Goal: Check status

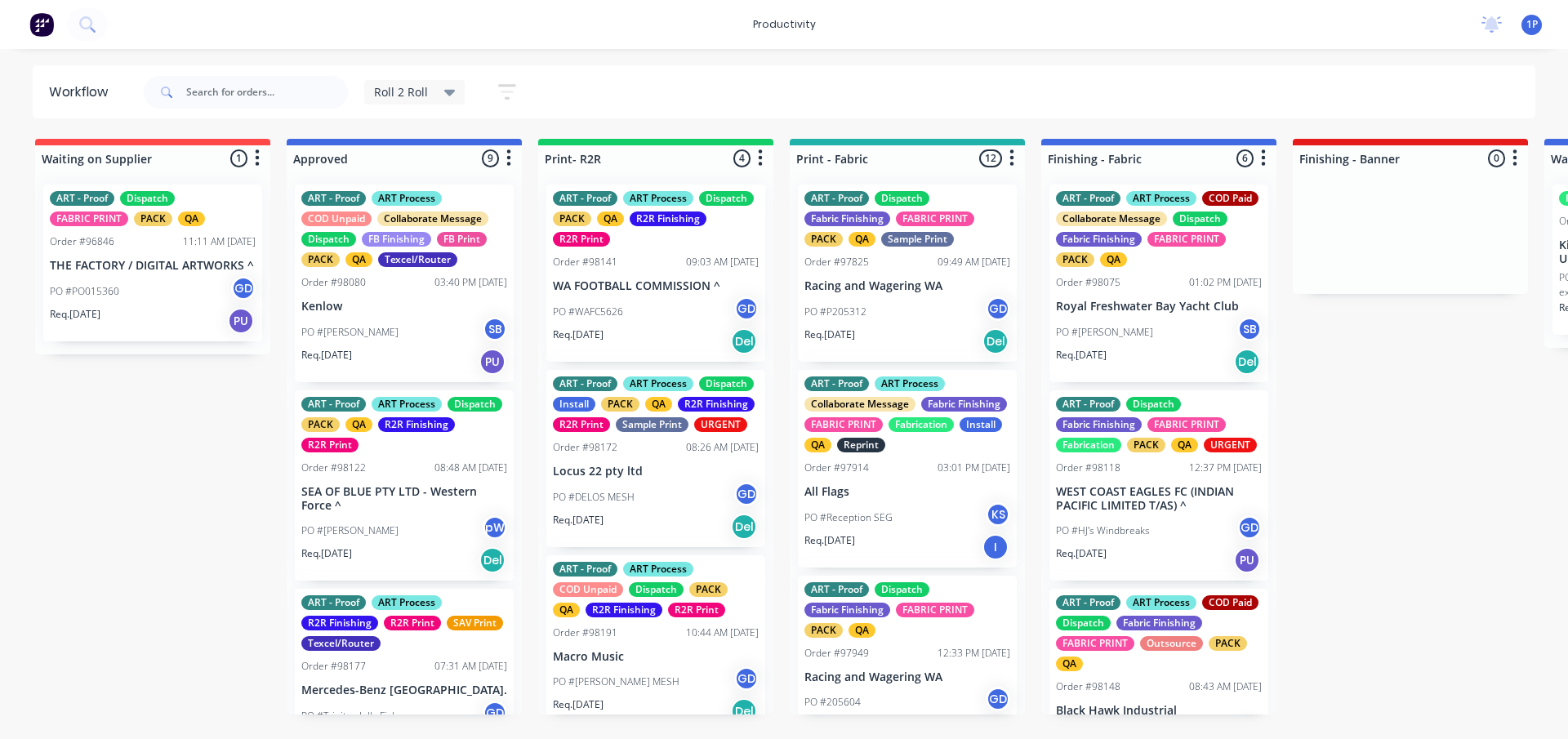
scroll to position [1253, 0]
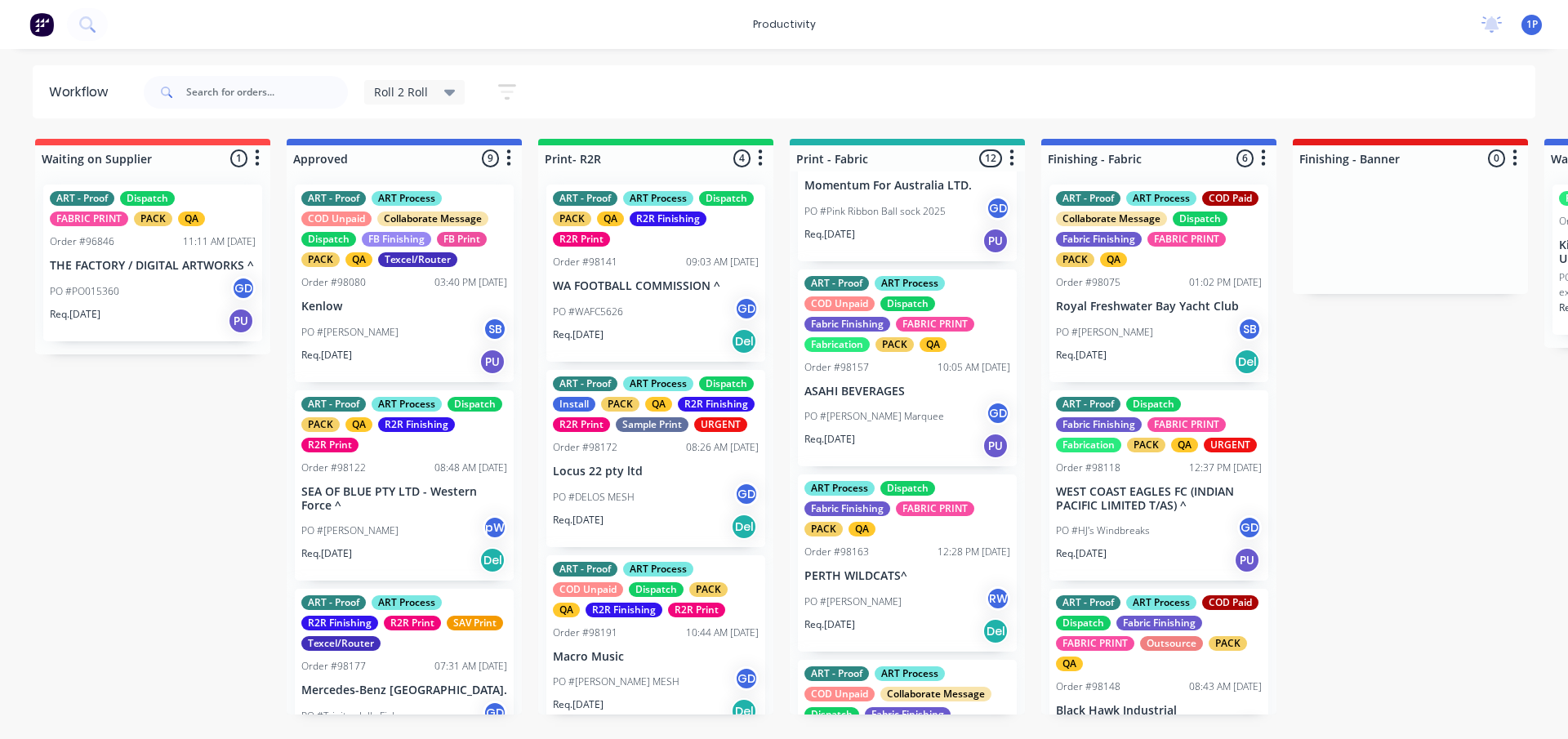
click at [882, 460] on div "Req. [DATE] PU" at bounding box center [908, 445] width 206 height 28
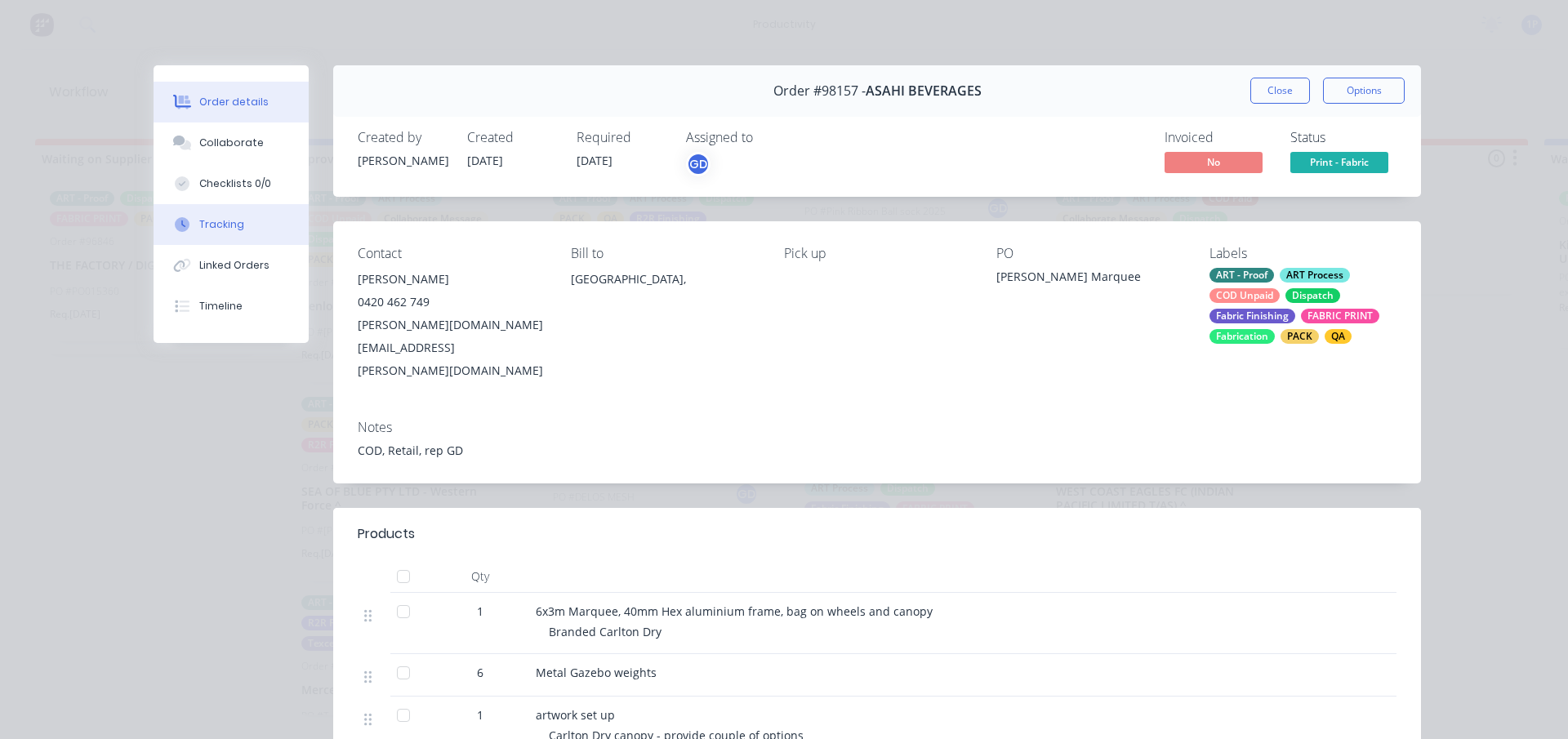
click at [252, 215] on button "Tracking" at bounding box center [230, 225] width 155 height 41
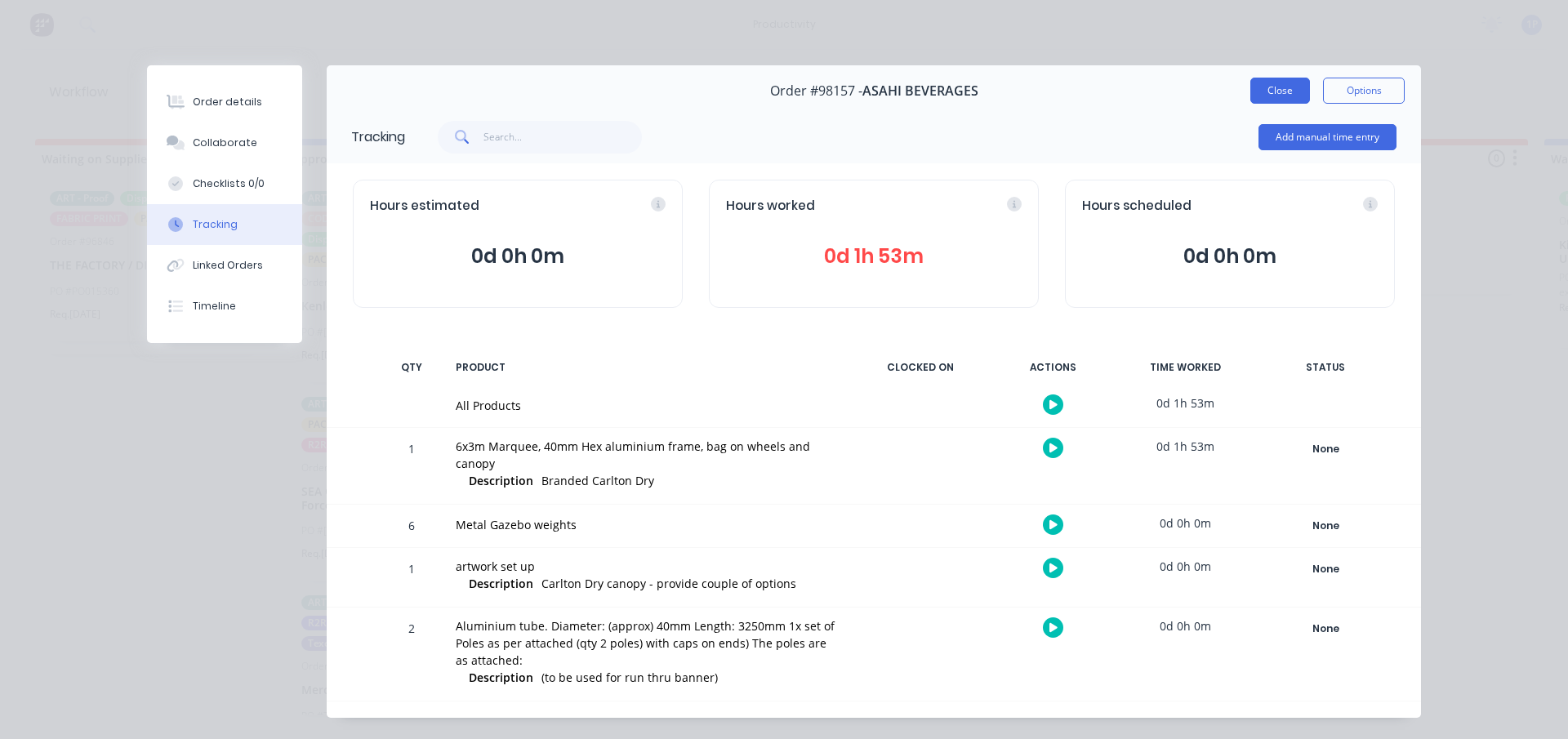
click at [1288, 81] on button "Close" at bounding box center [1280, 90] width 60 height 26
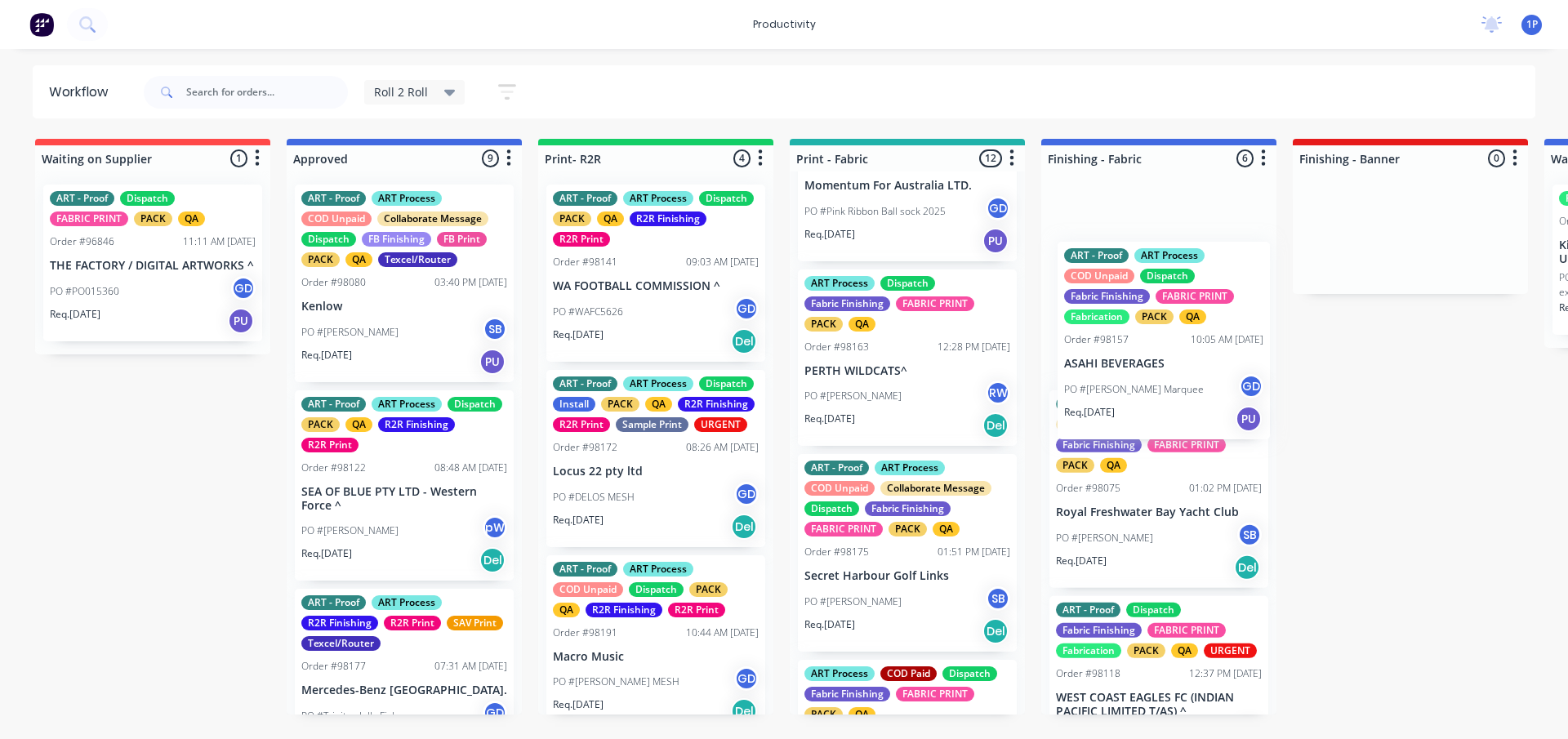
drag, startPoint x: 882, startPoint y: 430, endPoint x: 1172, endPoint y: 351, distance: 300.6
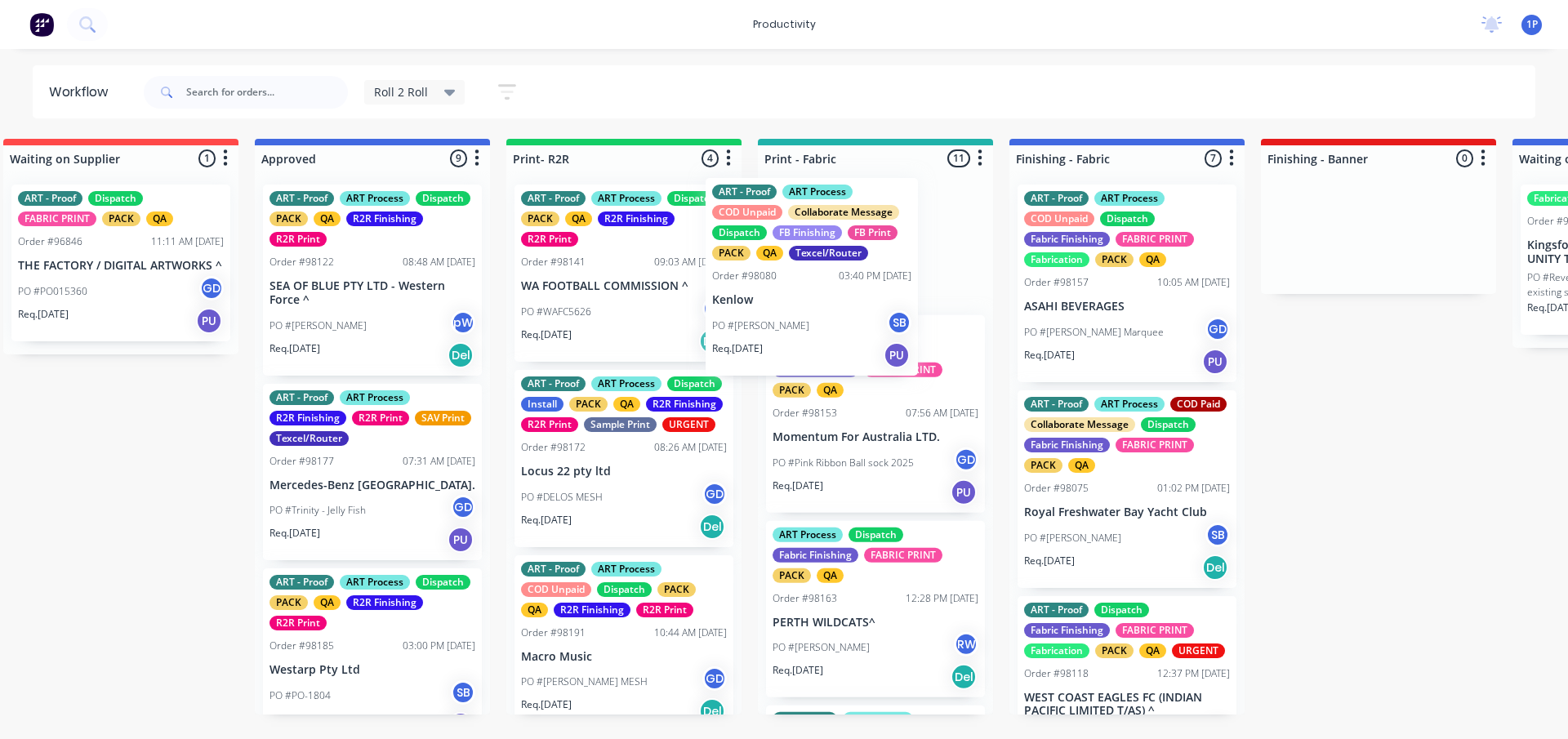
scroll to position [1196, 0]
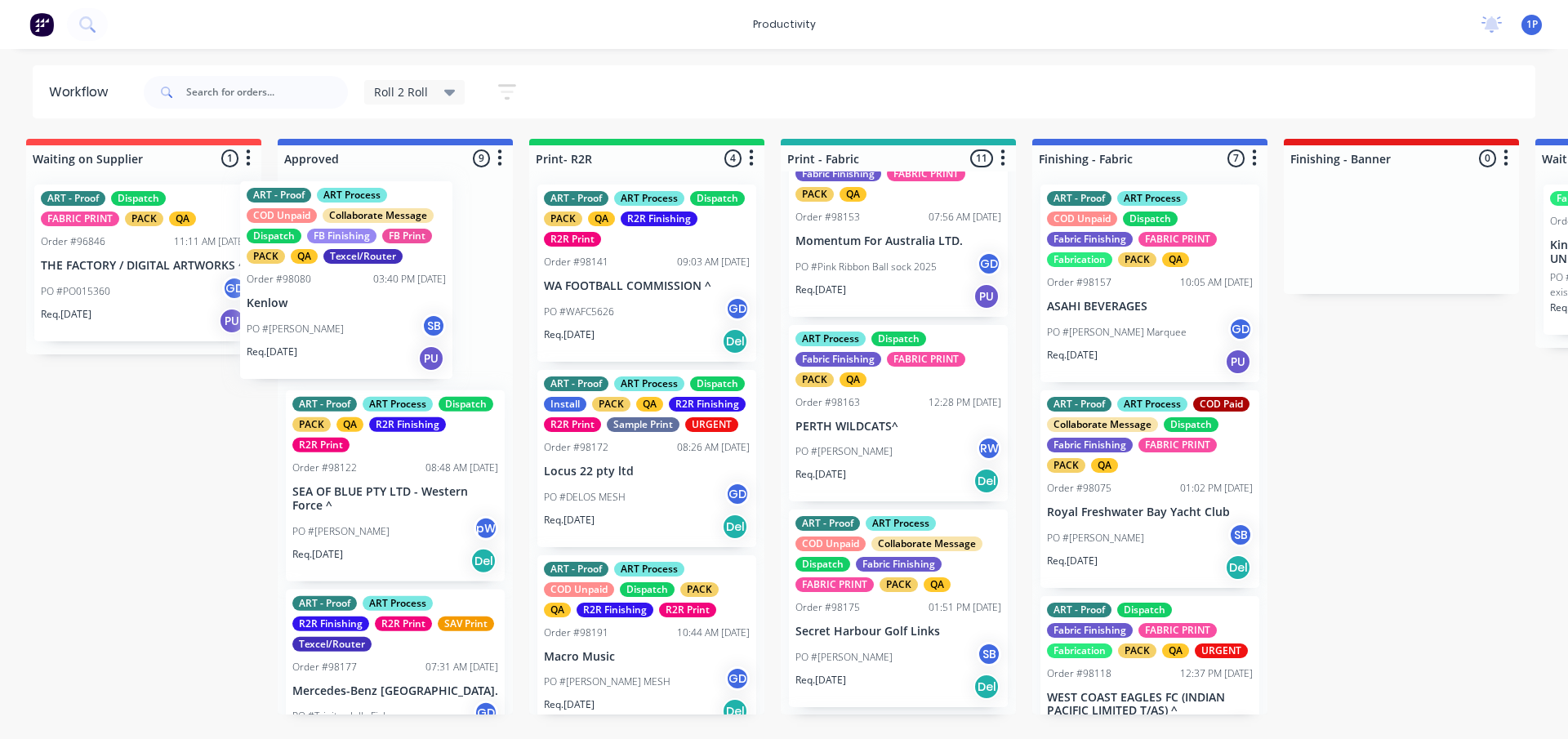
drag, startPoint x: 359, startPoint y: 312, endPoint x: 341, endPoint y: 296, distance: 24.1
click at [341, 296] on div "ART - Proof ART Process COD Unpaid Collaborate Message Dispatch FB Finishing FB…" at bounding box center [395, 443] width 235 height 543
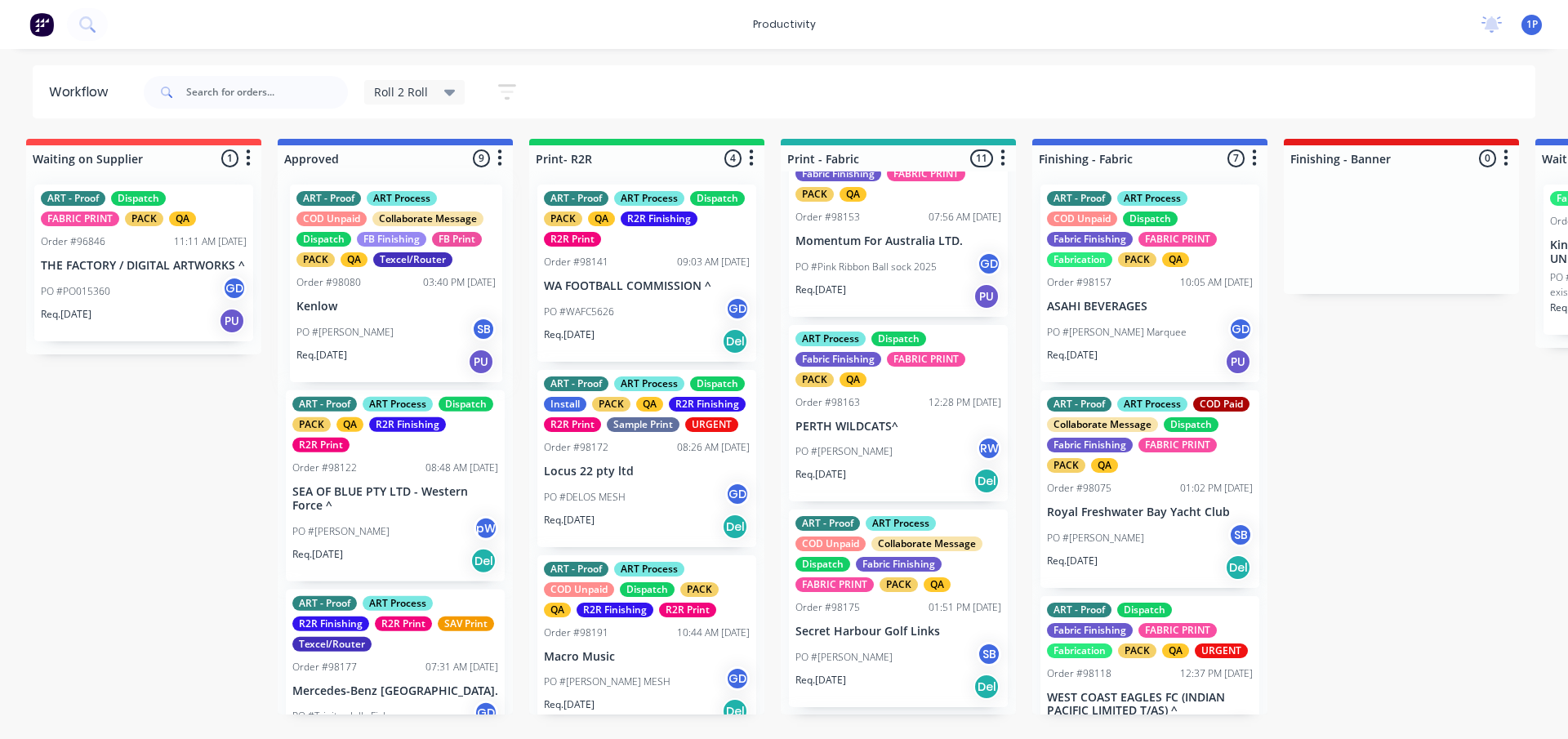
scroll to position [0, 5]
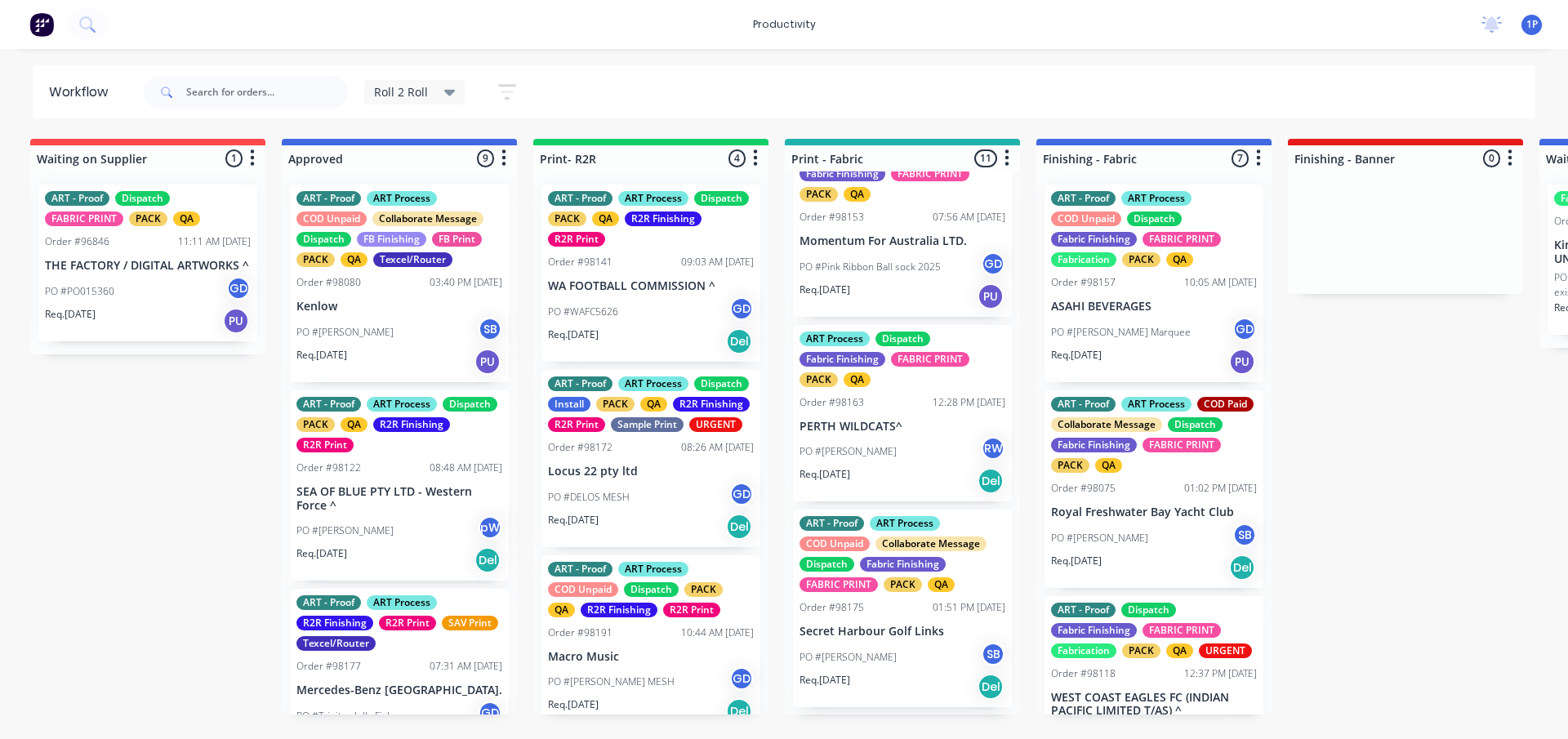
click at [386, 313] on p "Kenlow" at bounding box center [400, 307] width 206 height 14
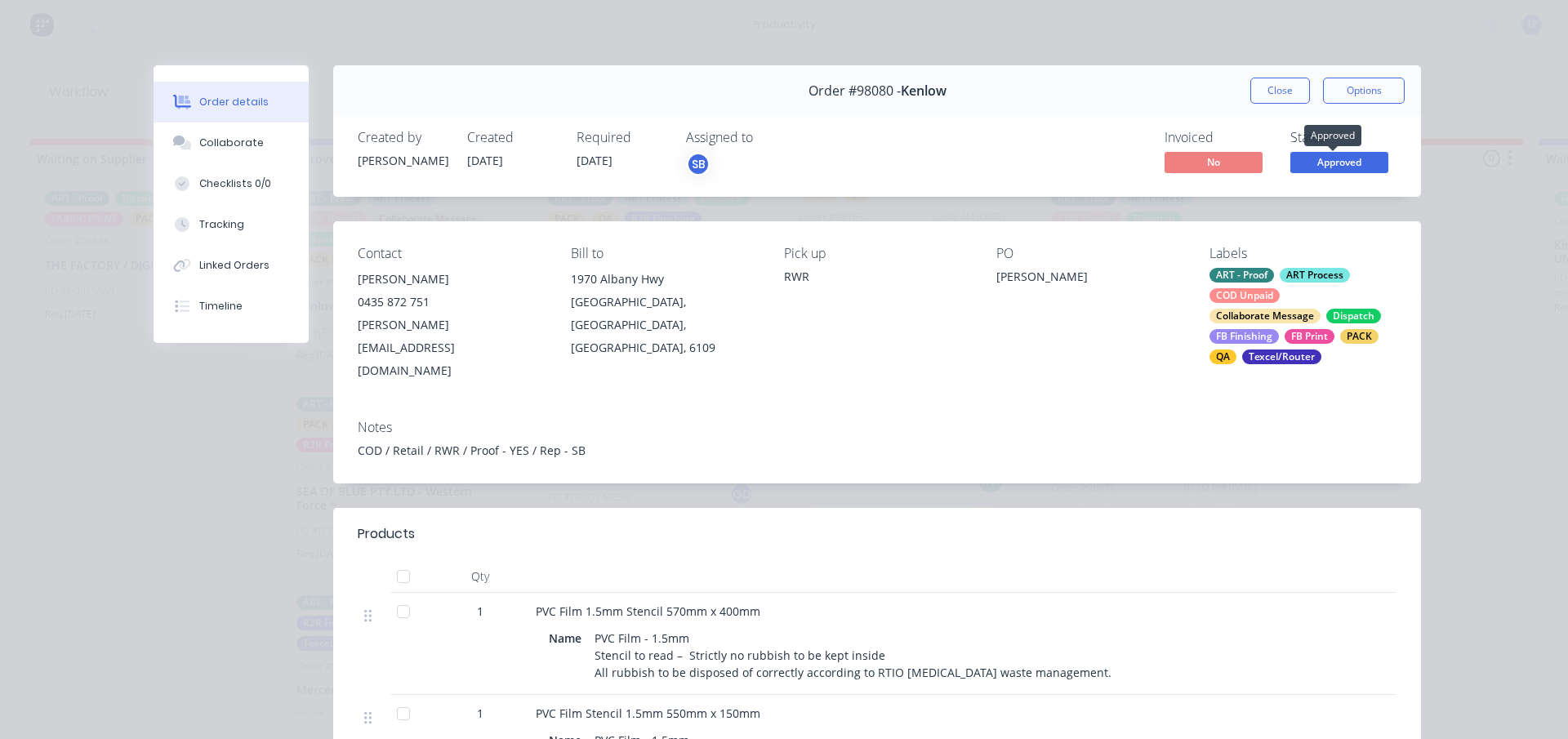
click at [1365, 163] on span "Approved" at bounding box center [1338, 162] width 98 height 20
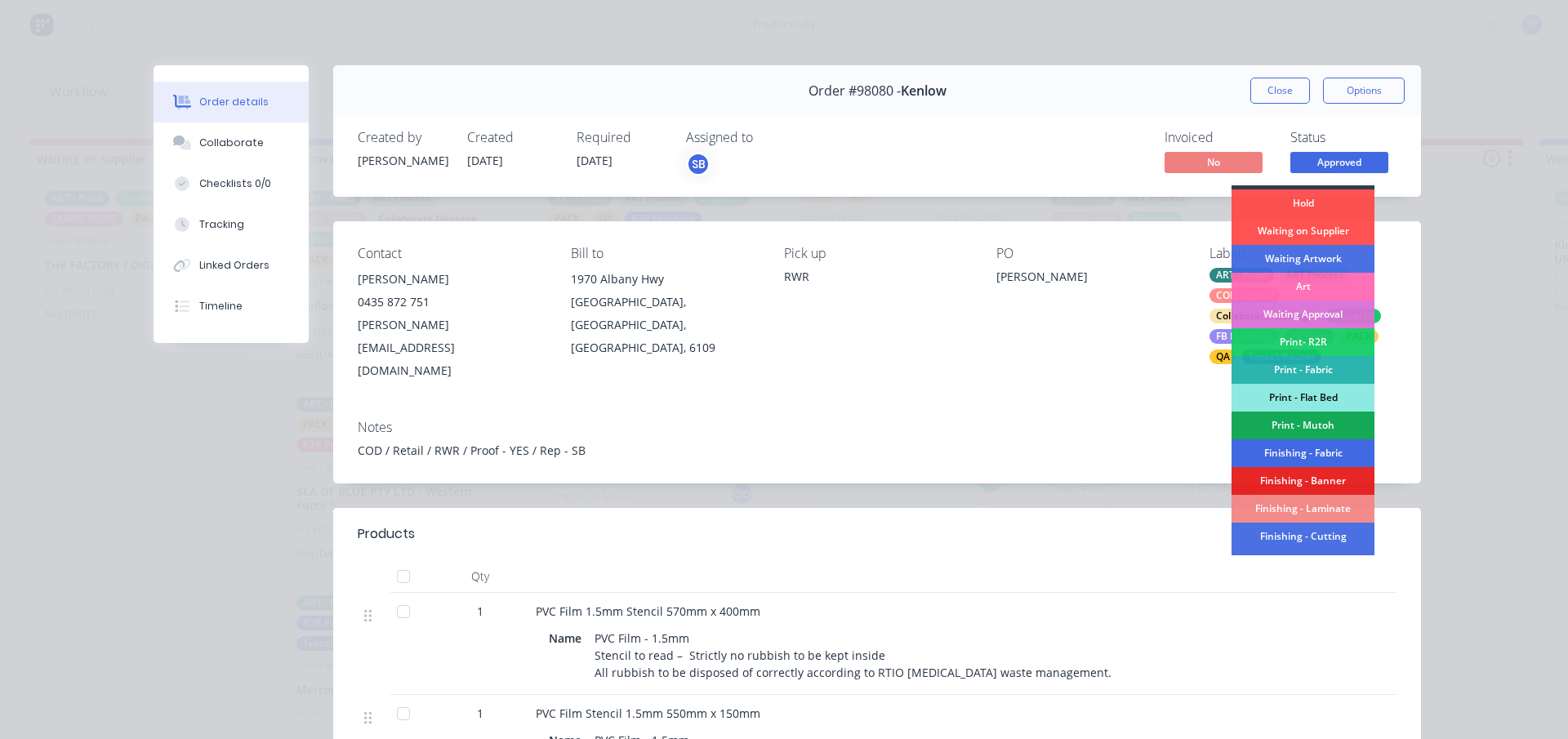
scroll to position [56, 0]
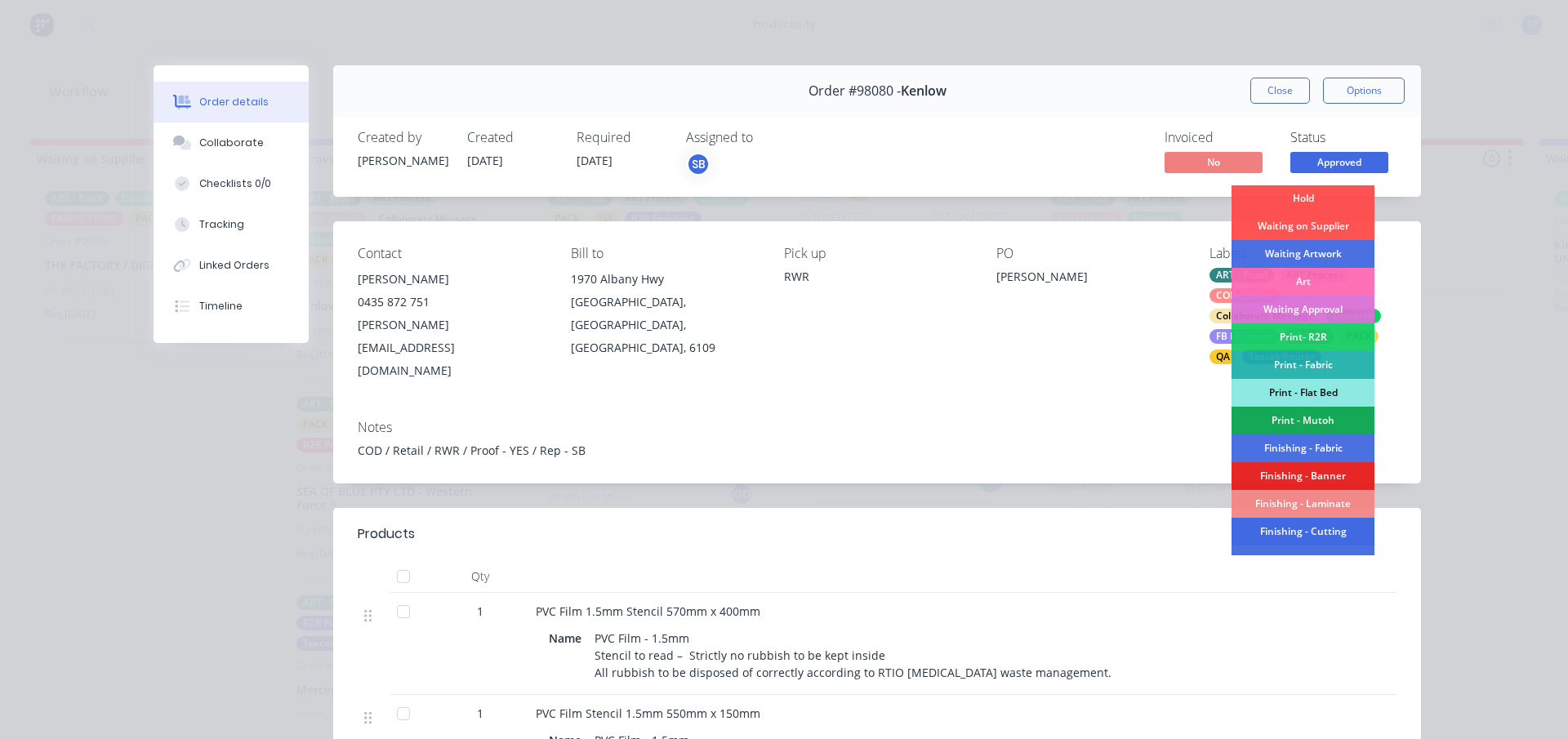
click at [1301, 532] on div "Finishing - Cutting" at bounding box center [1302, 531] width 143 height 28
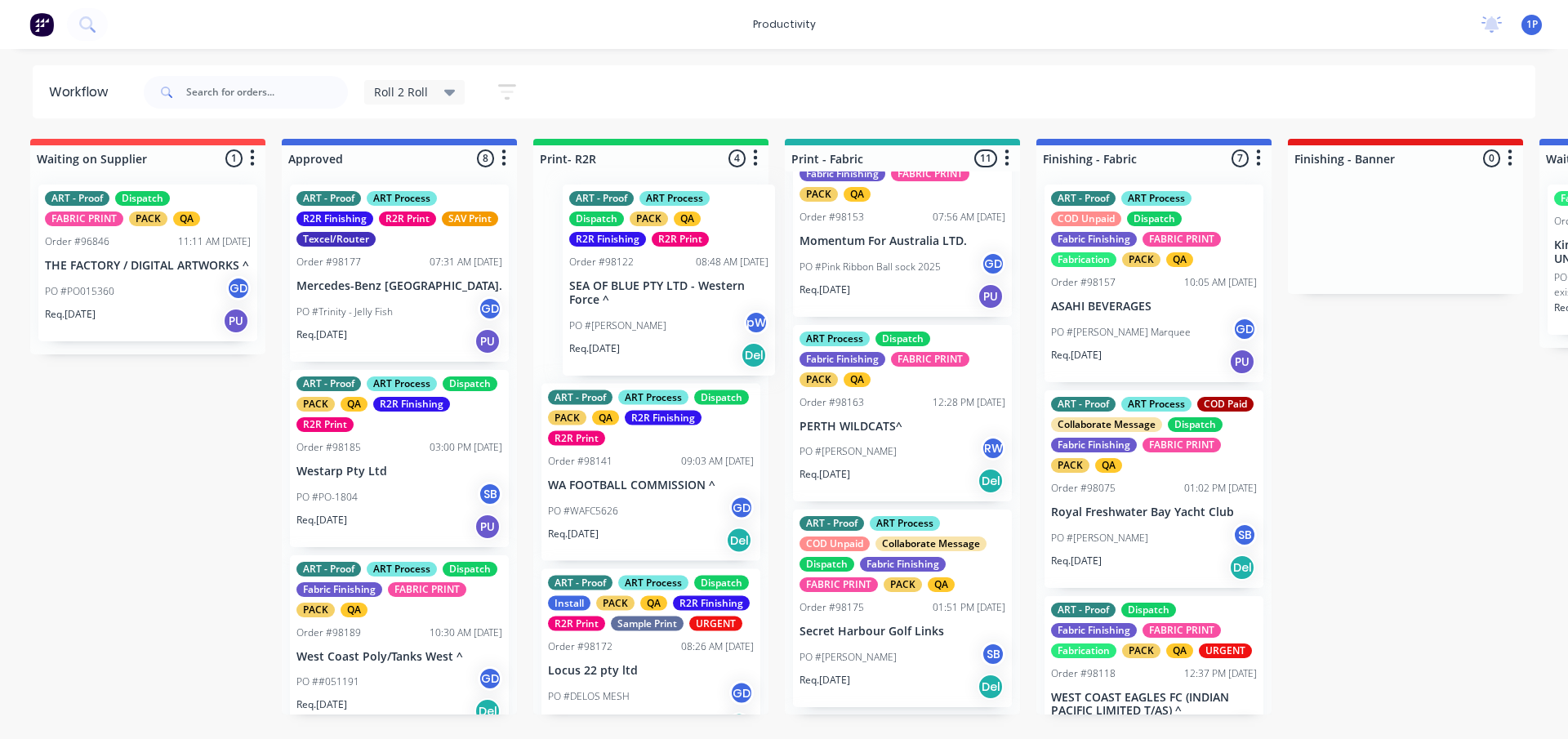
drag, startPoint x: 380, startPoint y: 287, endPoint x: 665, endPoint y: 282, distance: 285.0
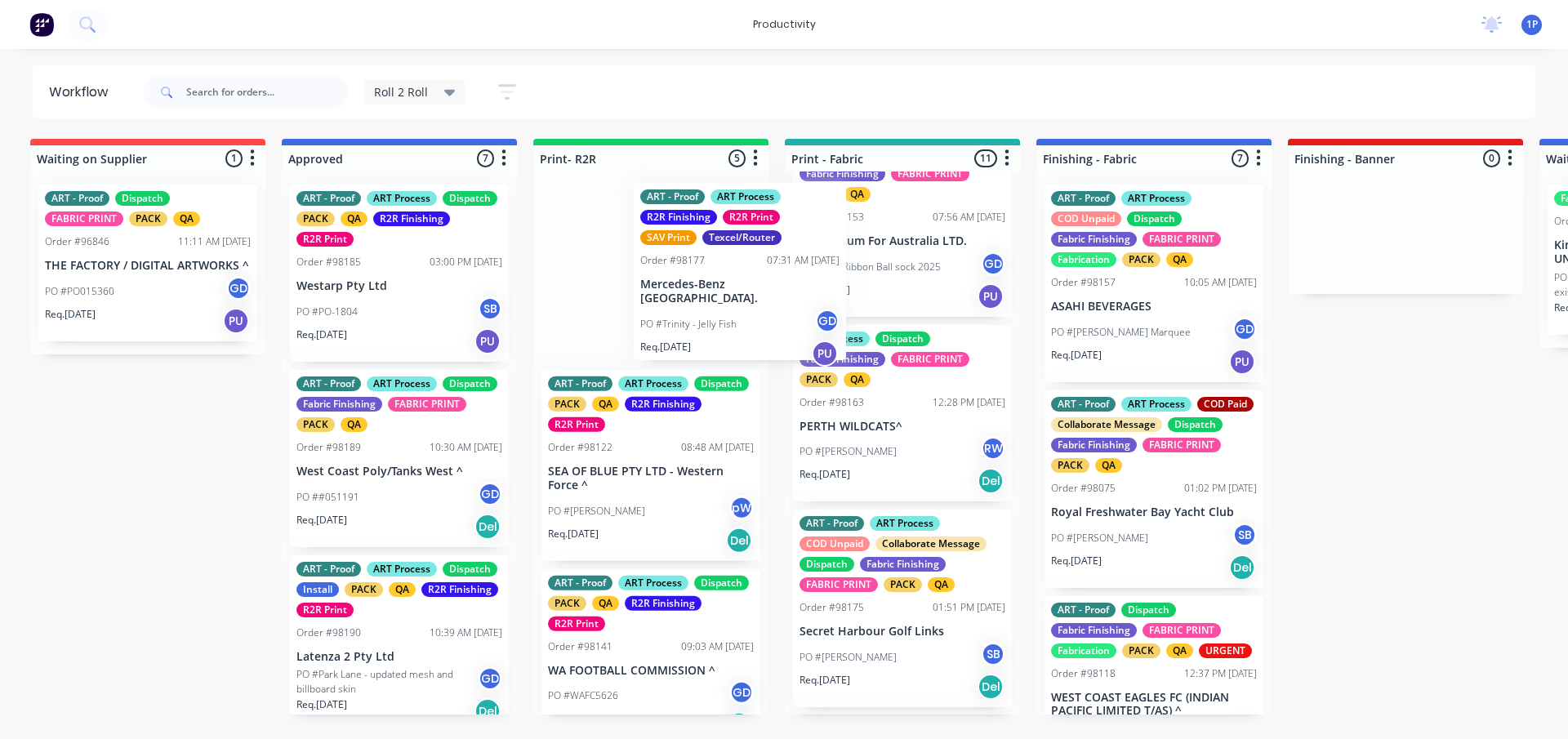
scroll to position [0, 4]
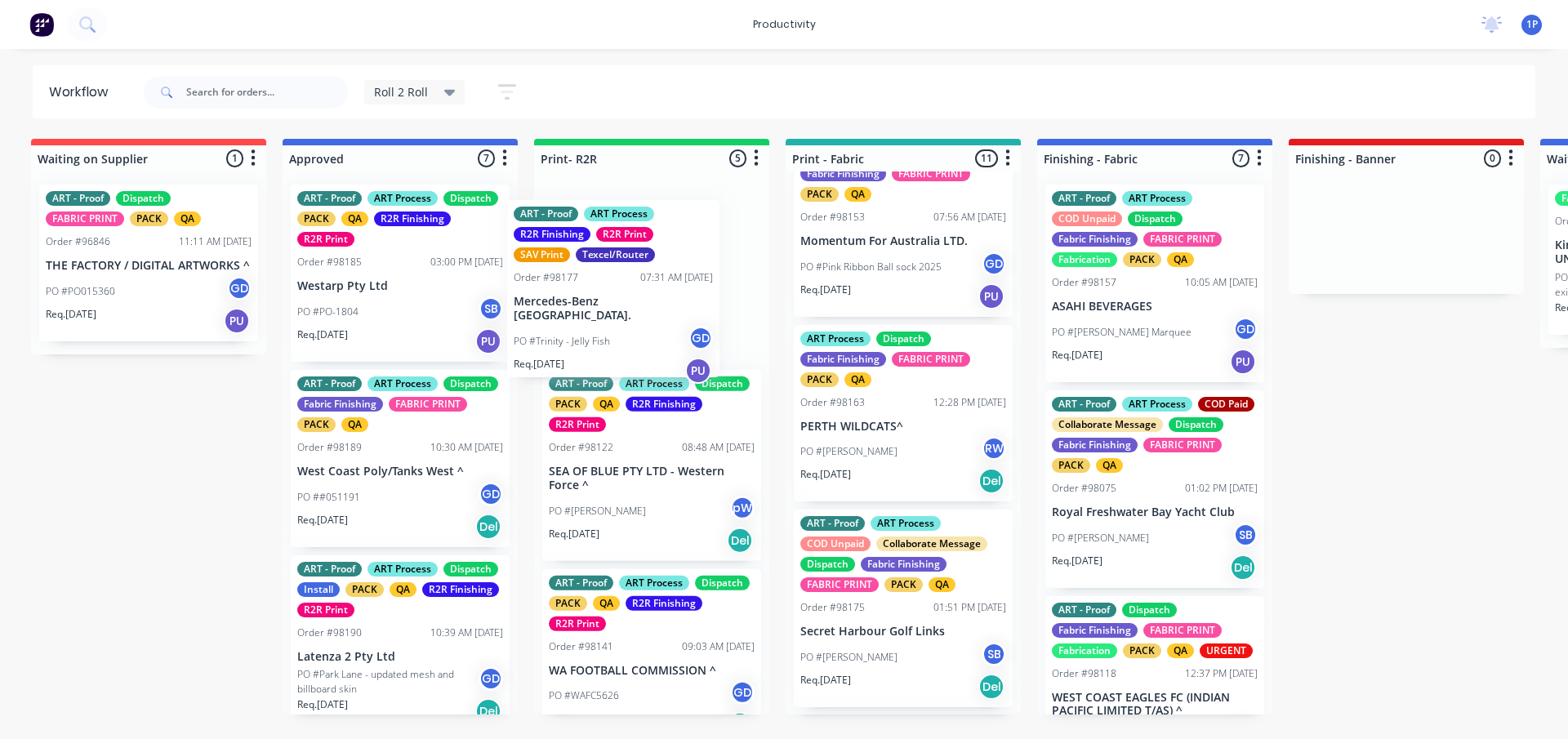
drag, startPoint x: 357, startPoint y: 268, endPoint x: 585, endPoint y: 284, distance: 228.6
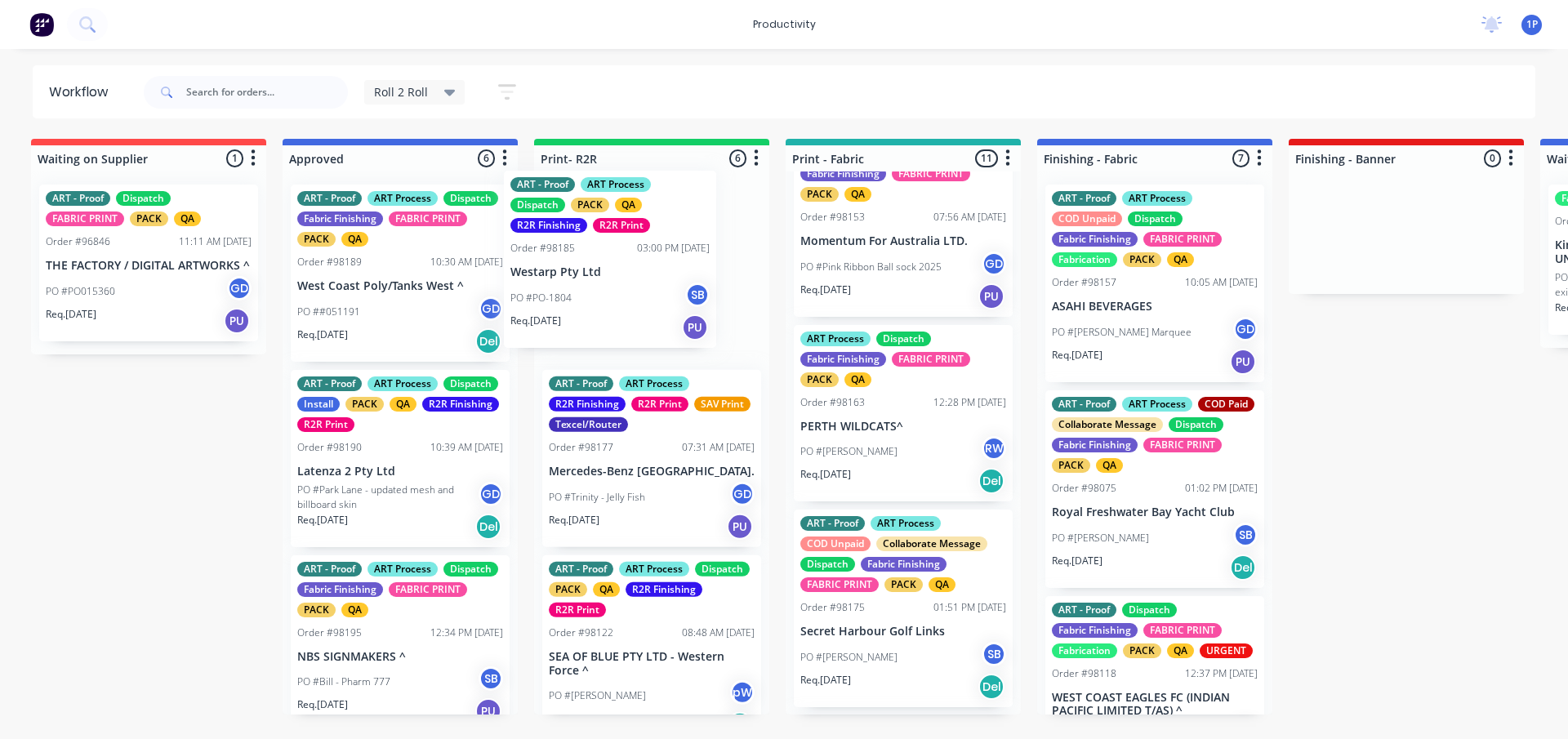
drag, startPoint x: 380, startPoint y: 297, endPoint x: 606, endPoint y: 282, distance: 226.5
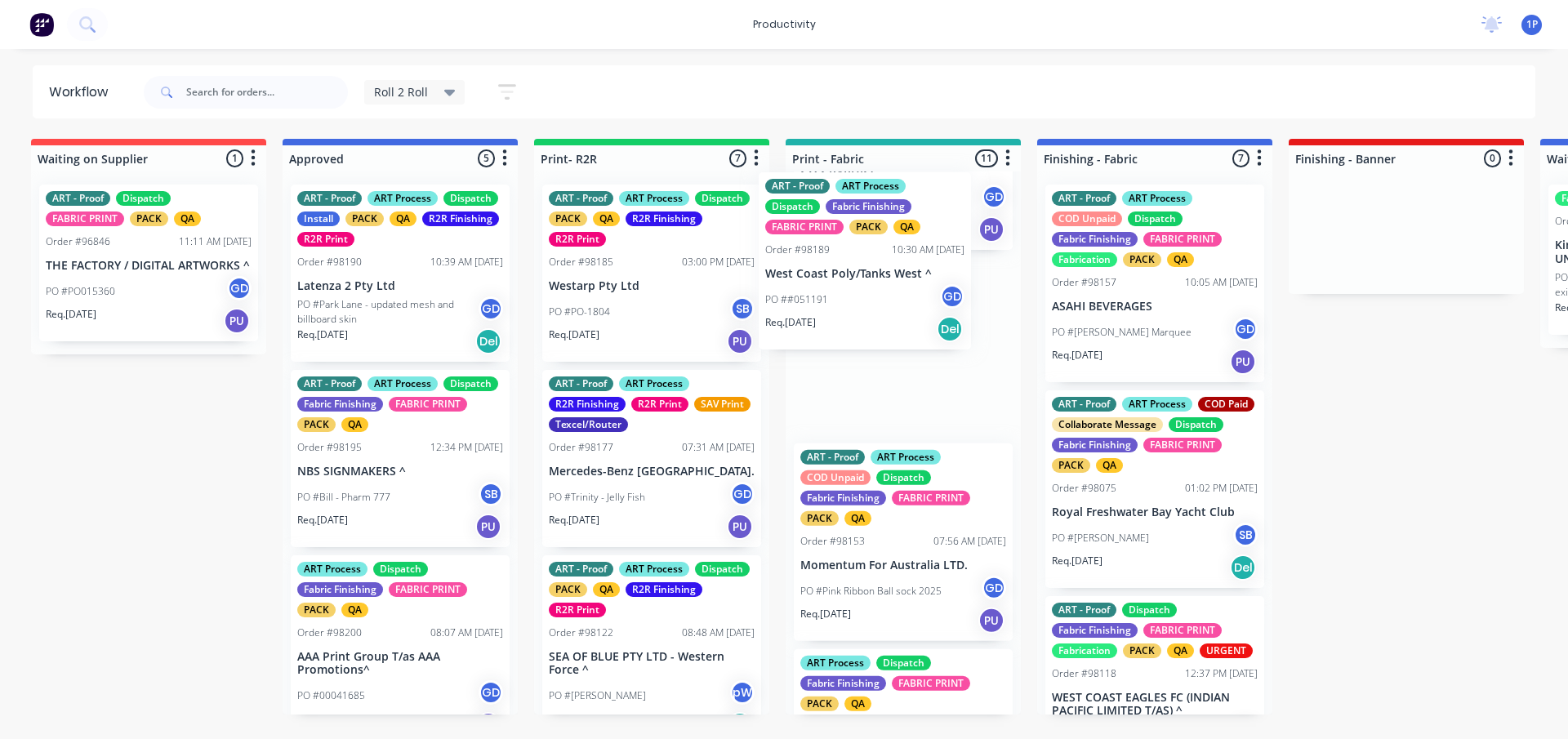
drag, startPoint x: 401, startPoint y: 294, endPoint x: 874, endPoint y: 282, distance: 473.2
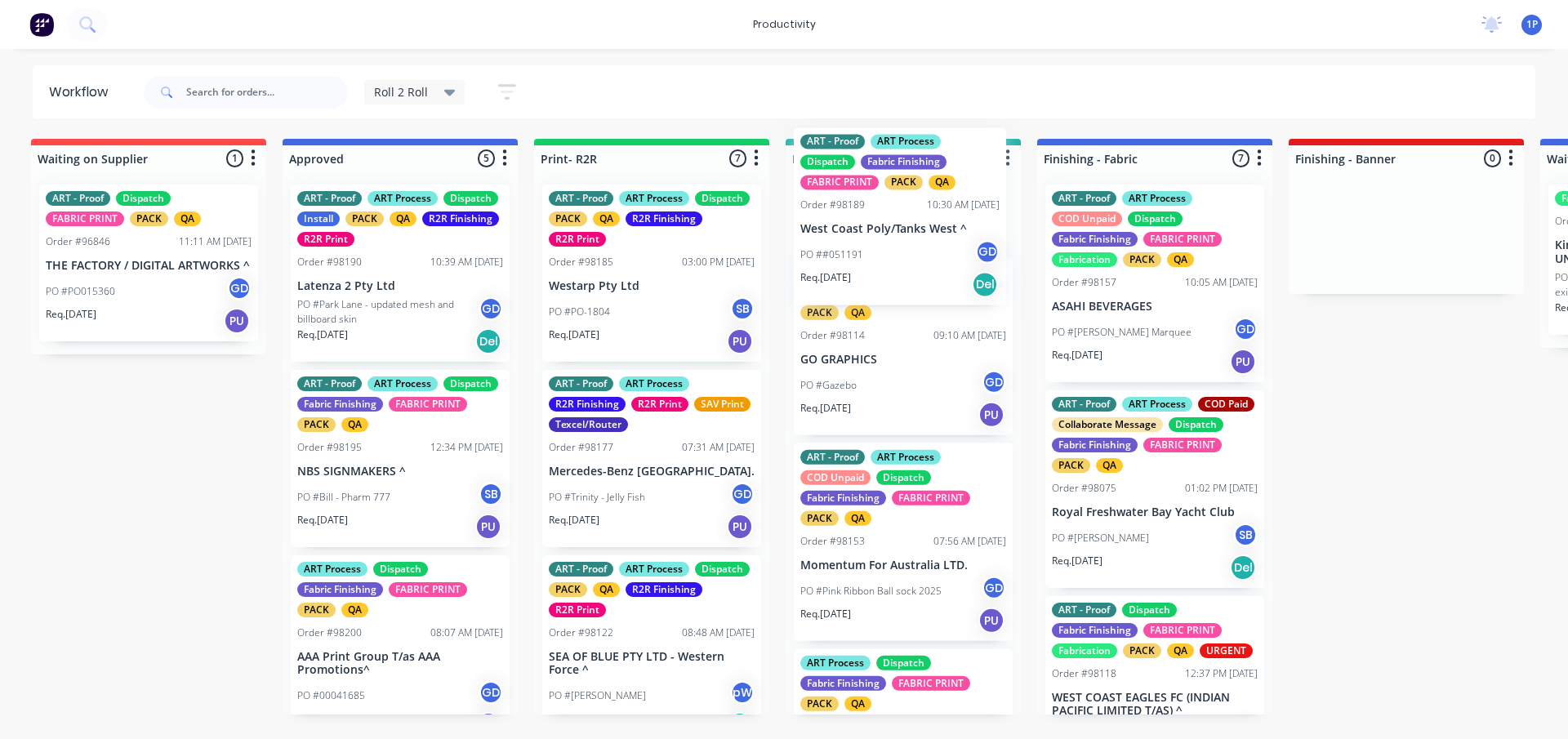
scroll to position [1043, 0]
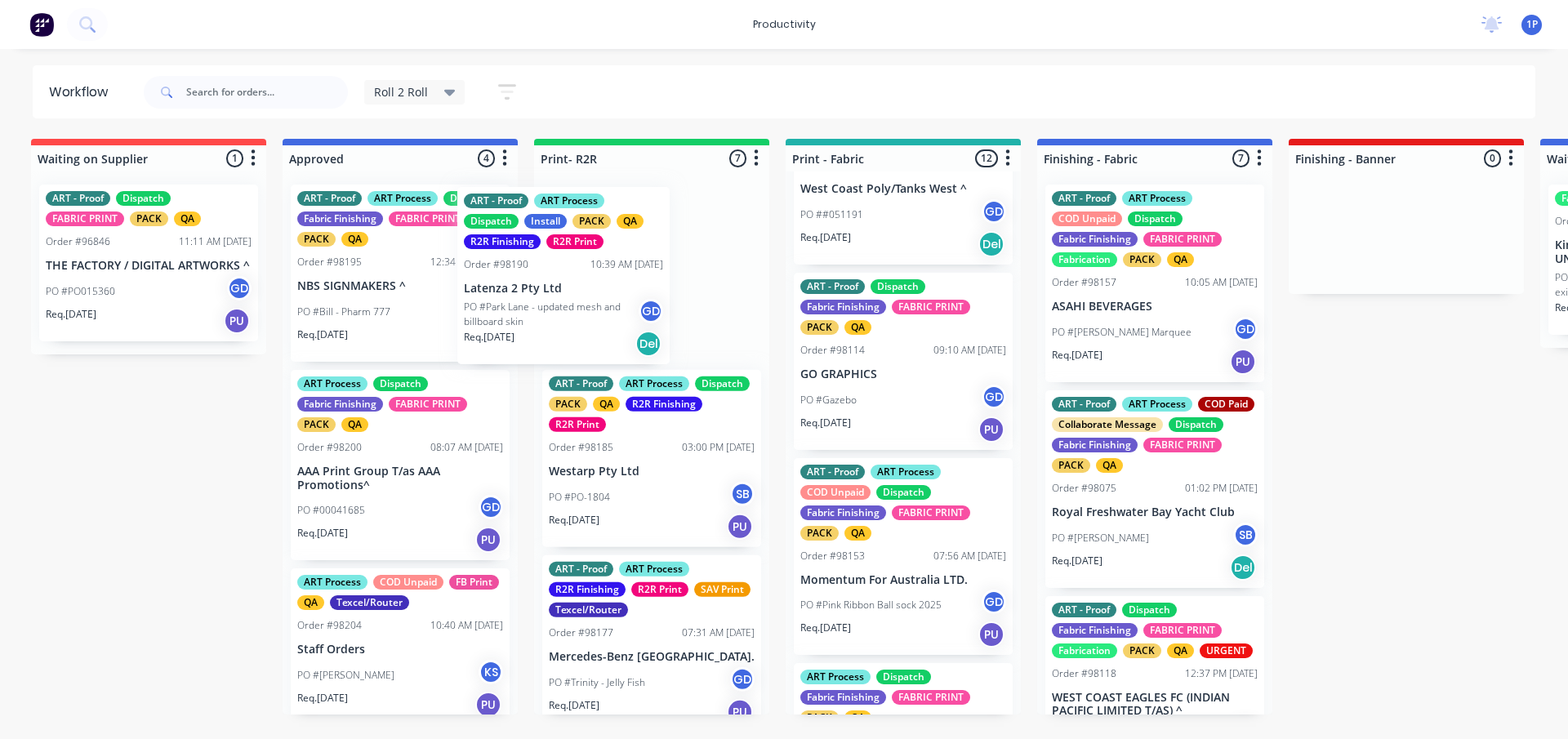
drag, startPoint x: 397, startPoint y: 285, endPoint x: 568, endPoint y: 287, distance: 171.0
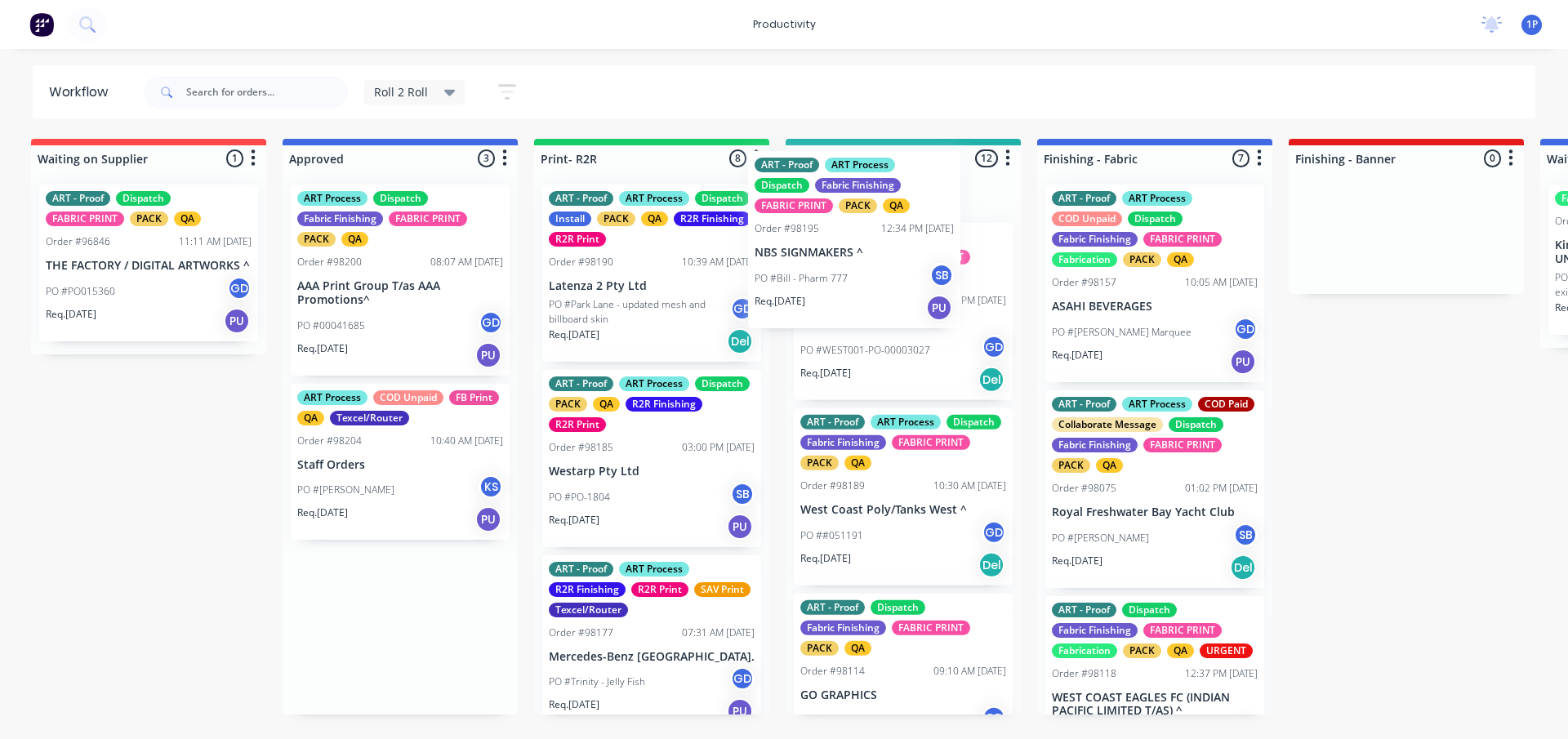
drag, startPoint x: 406, startPoint y: 283, endPoint x: 869, endPoint y: 250, distance: 464.2
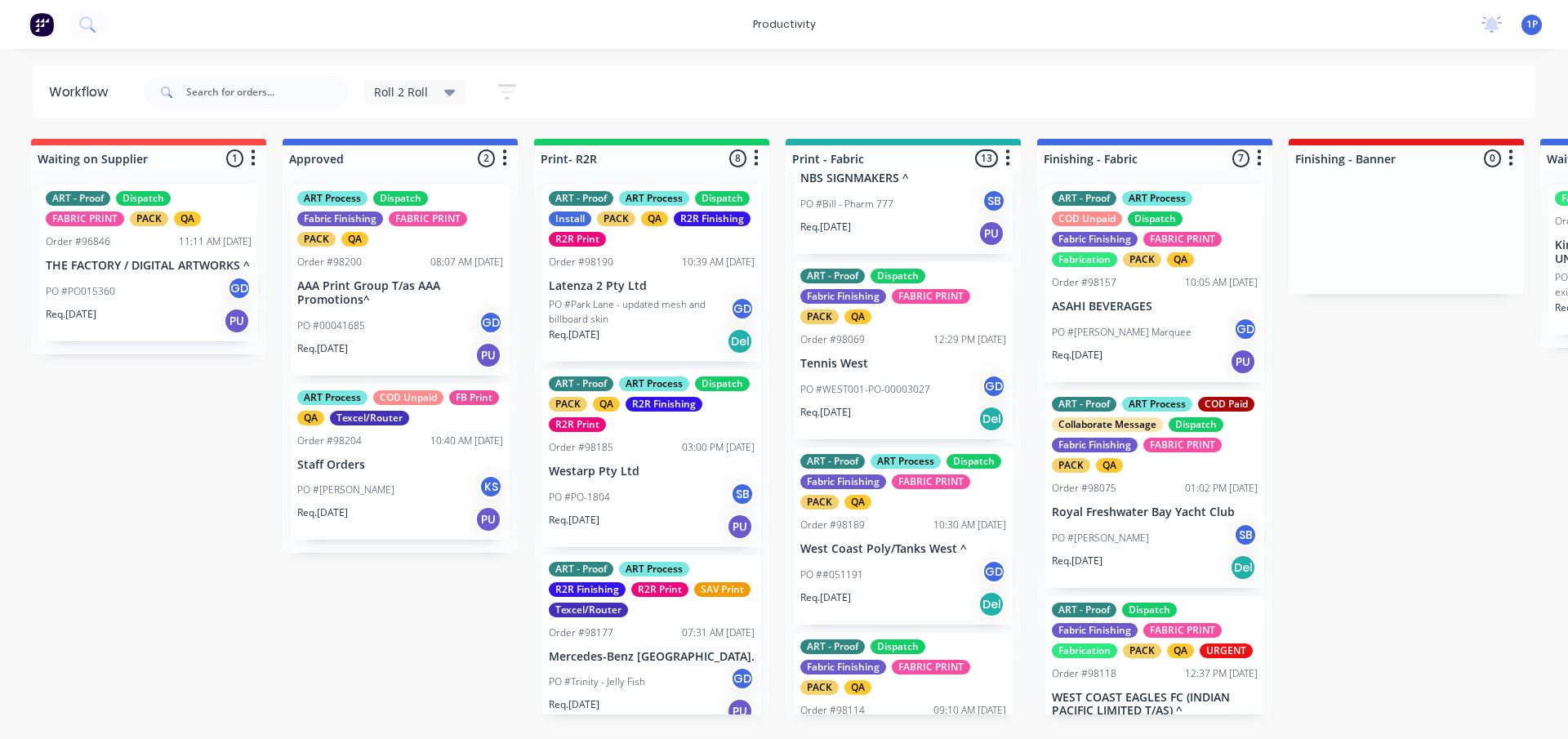
scroll to position [0, 3]
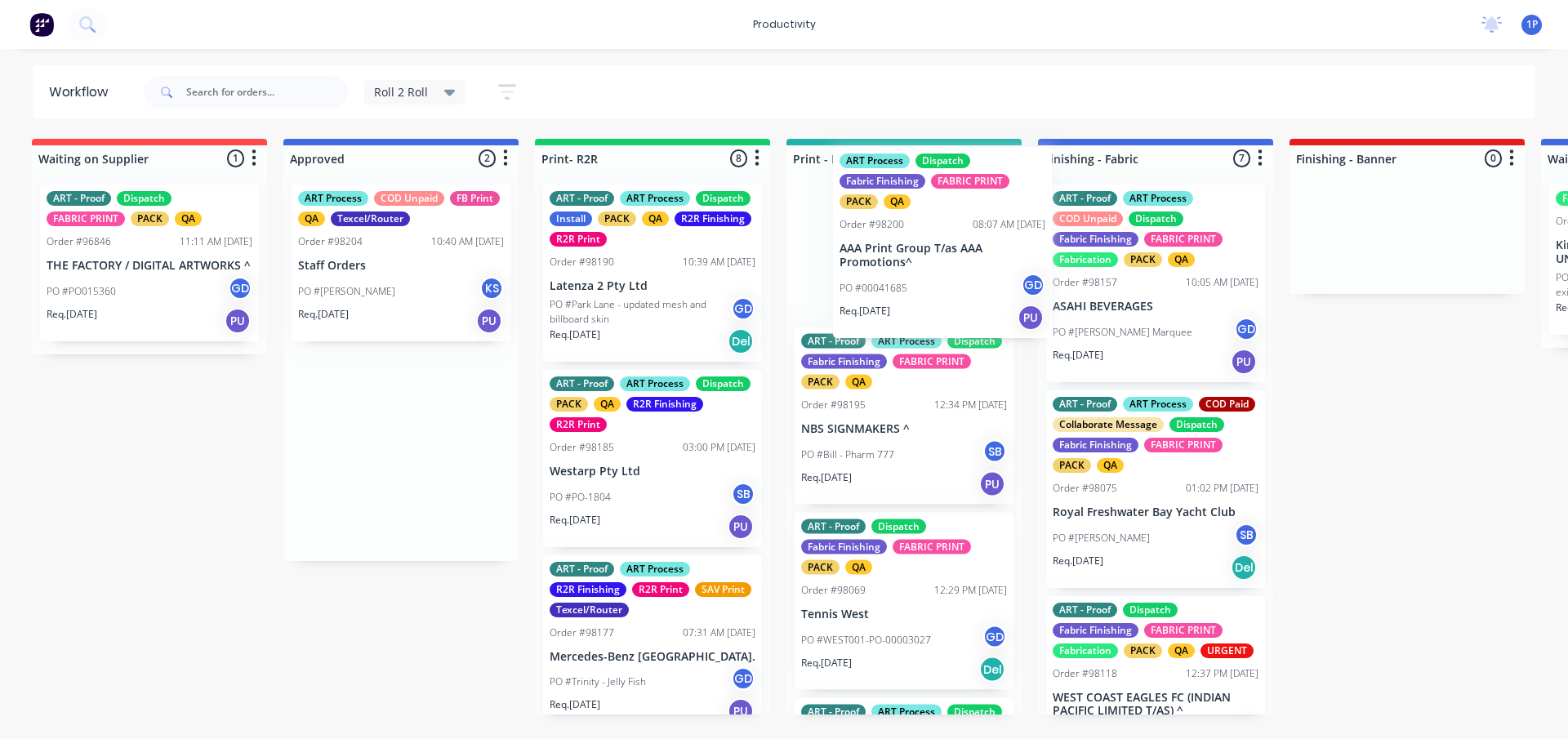
drag, startPoint x: 351, startPoint y: 293, endPoint x: 712, endPoint y: 270, distance: 361.7
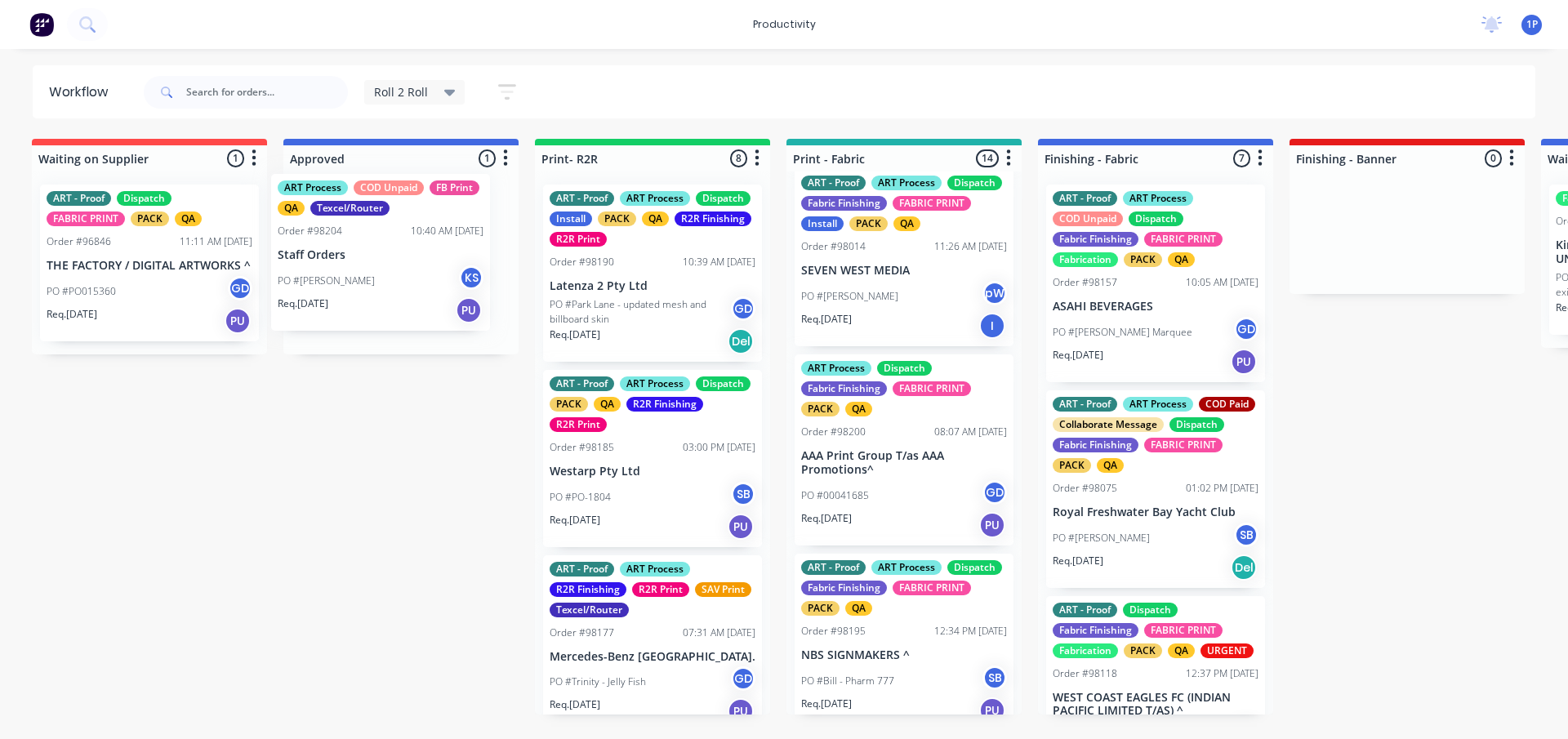
scroll to position [0, 0]
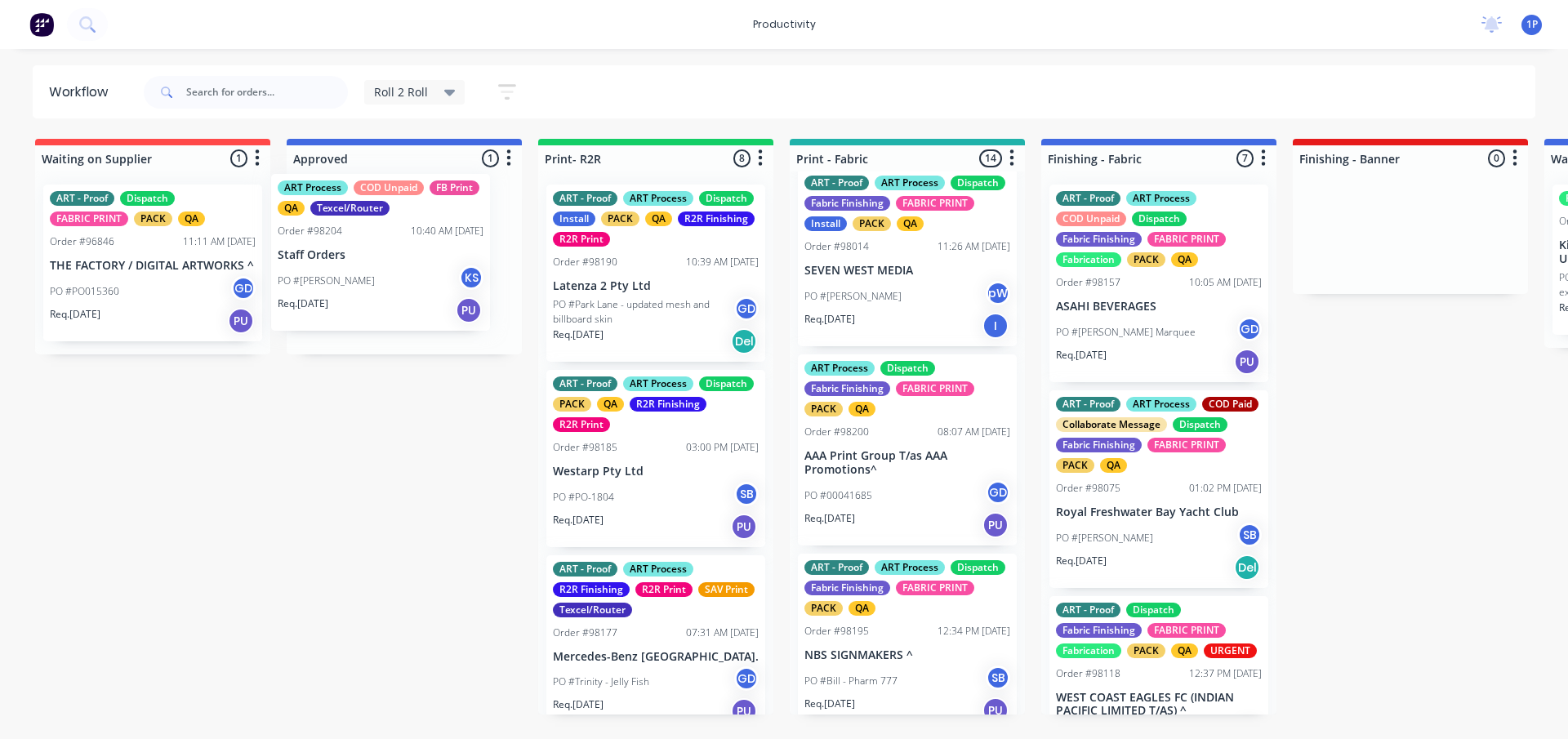
drag, startPoint x: 384, startPoint y: 279, endPoint x: 373, endPoint y: 269, distance: 14.9
click at [373, 269] on div "ART Process COD Unpaid FB Print QA Texcel/Router Order #98204 10:40 AM [DATE] S…" at bounding box center [404, 263] width 235 height 183
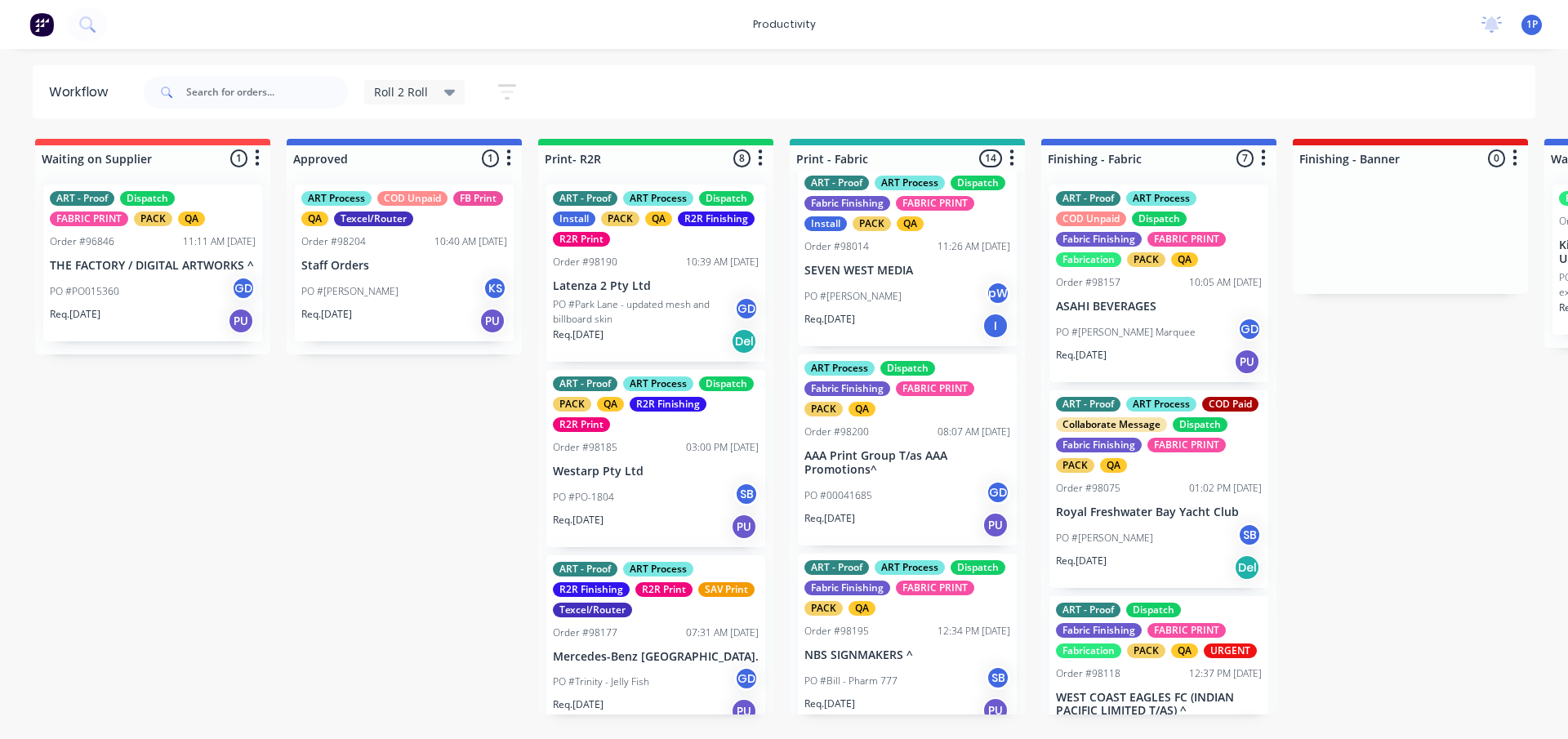
click at [373, 252] on div "ART Process COD Unpaid FB Print QA Texcel/Router Order #98204 10:40 AM [DATE] S…" at bounding box center [404, 262] width 219 height 157
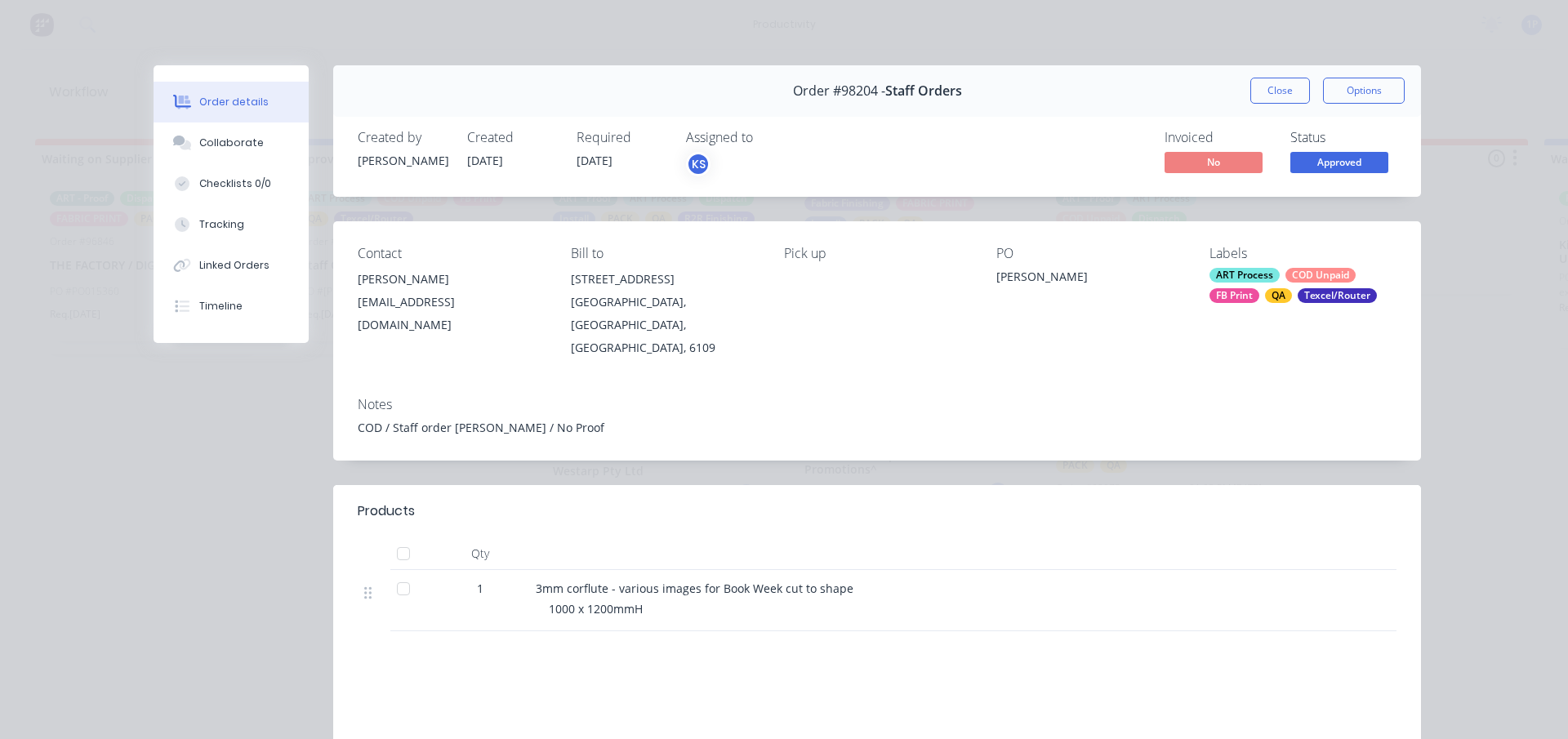
click at [1303, 173] on button "Approved" at bounding box center [1338, 163] width 98 height 24
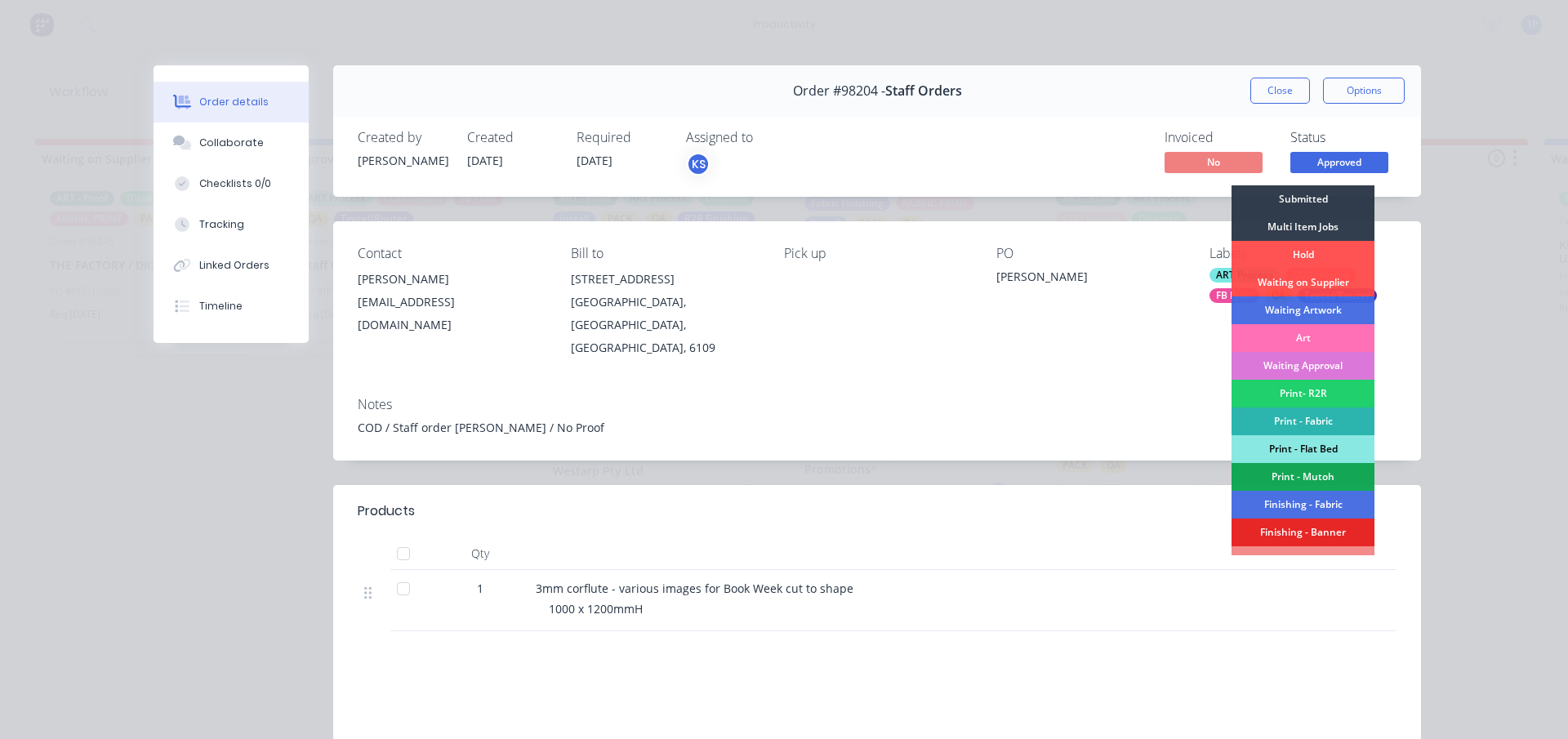
click at [1291, 446] on div "Print - Flat Bed" at bounding box center [1302, 448] width 143 height 28
